Goal: Transaction & Acquisition: Purchase product/service

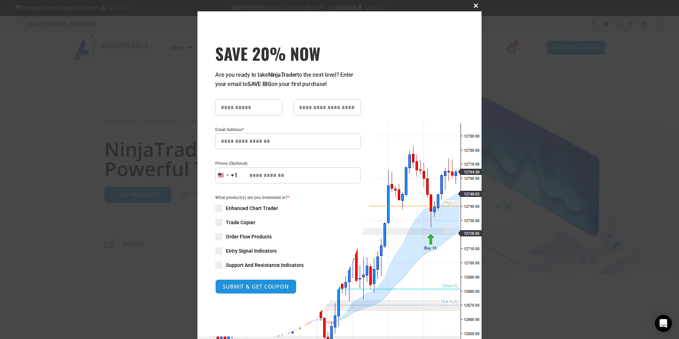
click at [473, 10] on button "Close this module" at bounding box center [475, 5] width 11 height 11
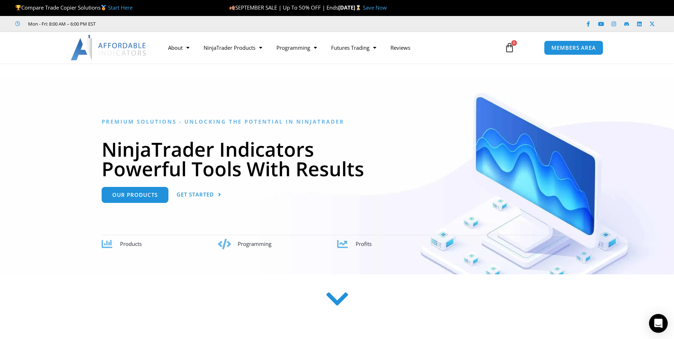
click at [658, 324] on icon "Open Intercom Messenger" at bounding box center [658, 323] width 8 height 9
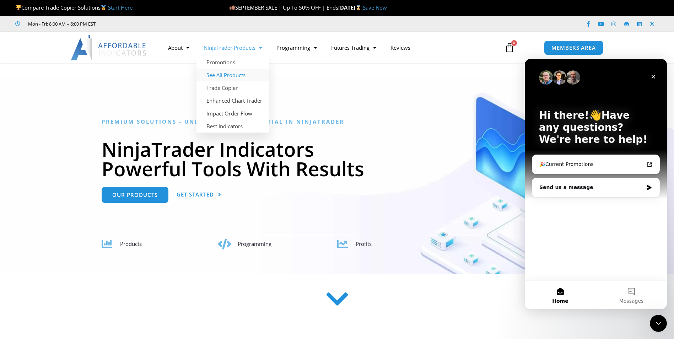
click at [234, 76] on link "See All Products" at bounding box center [232, 75] width 73 height 13
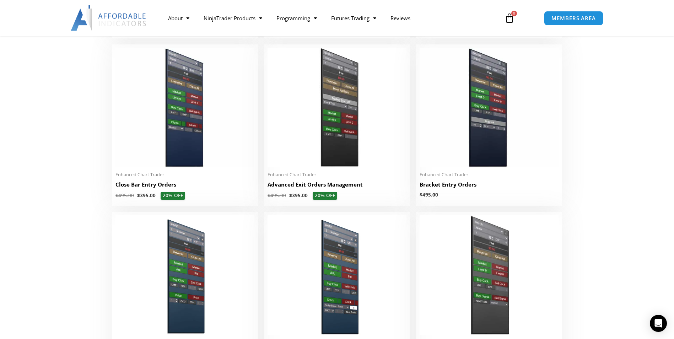
scroll to position [509, 0]
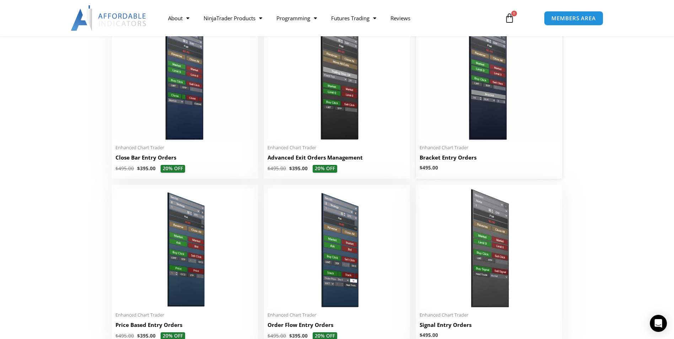
click at [462, 160] on h2 "Bracket Entry Orders" at bounding box center [488, 157] width 139 height 7
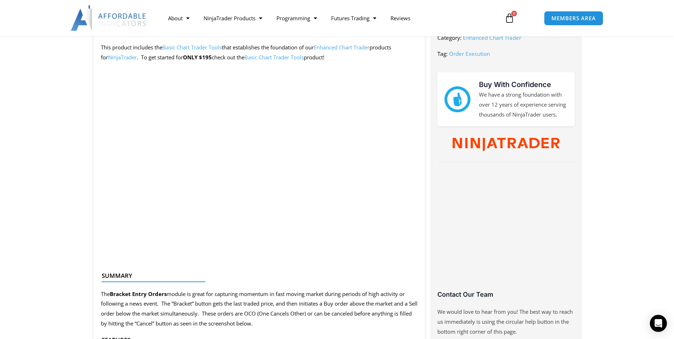
scroll to position [319, 0]
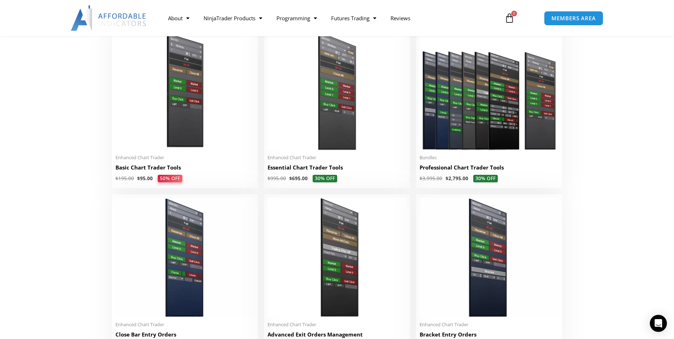
scroll to position [339, 0]
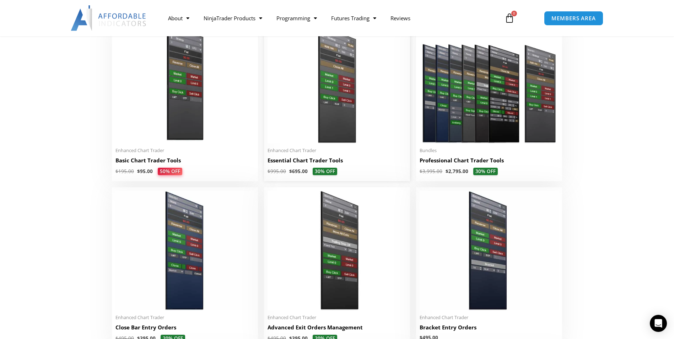
click at [333, 109] on img at bounding box center [336, 83] width 139 height 119
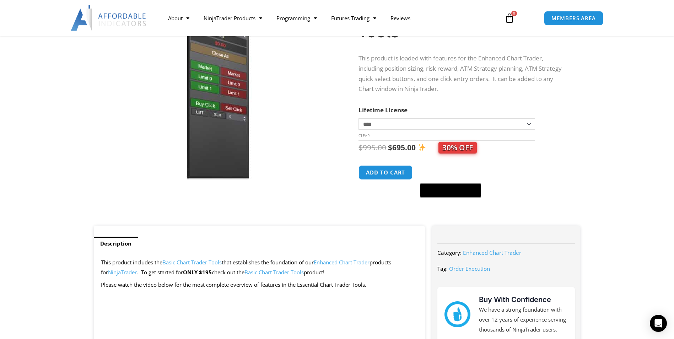
scroll to position [87, 0]
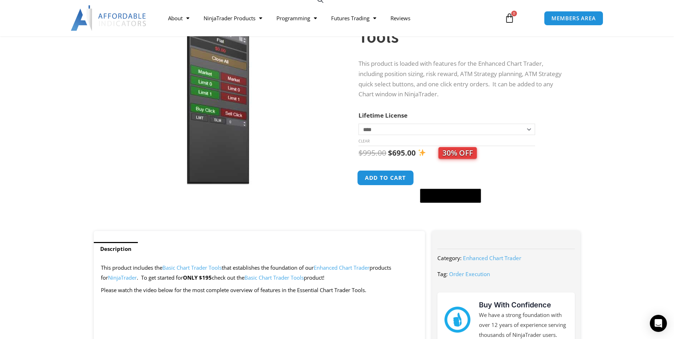
click at [388, 180] on button "Add to cart" at bounding box center [385, 177] width 57 height 15
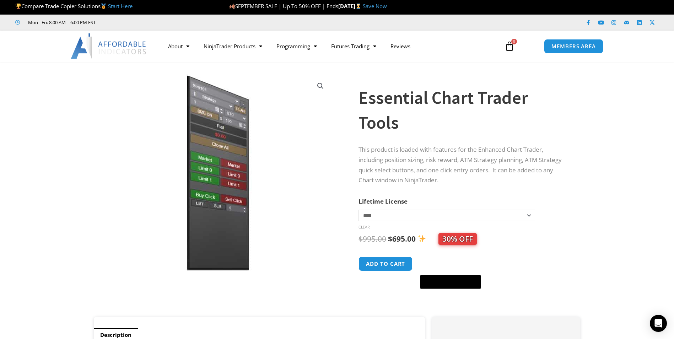
scroll to position [0, 0]
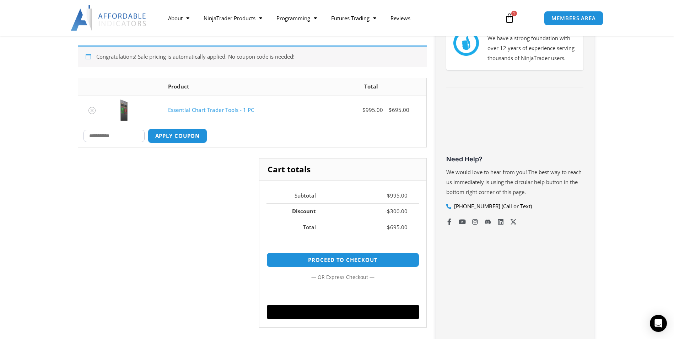
scroll to position [190, 0]
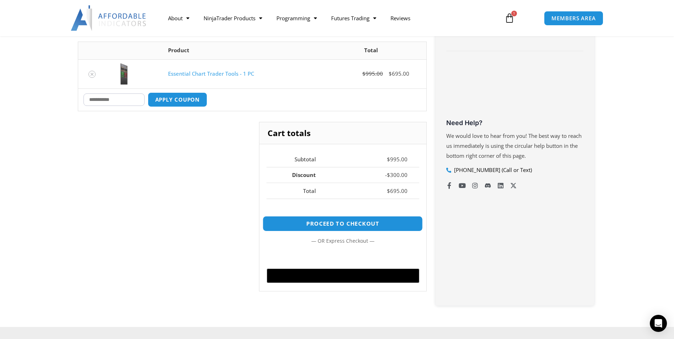
click at [346, 224] on link "Proceed to checkout" at bounding box center [342, 223] width 160 height 15
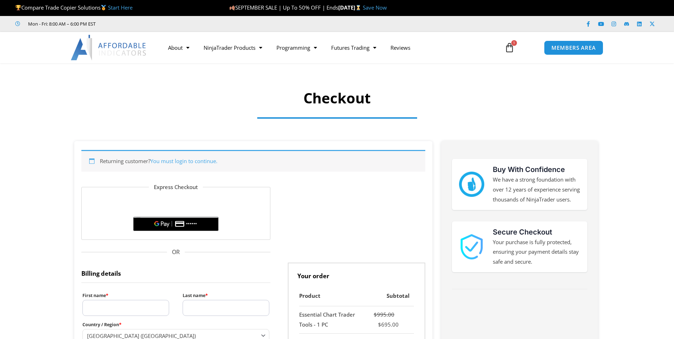
select select "**"
